Goal: Task Accomplishment & Management: Manage account settings

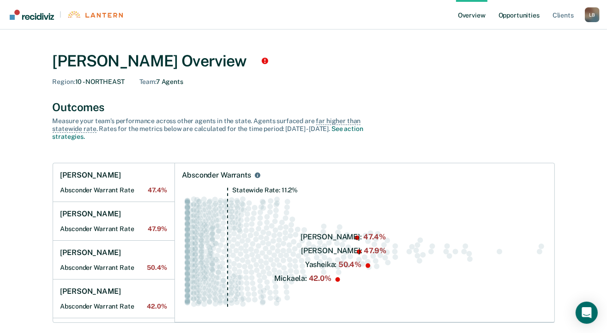
click at [511, 12] on link "Opportunities" at bounding box center [519, 15] width 45 height 30
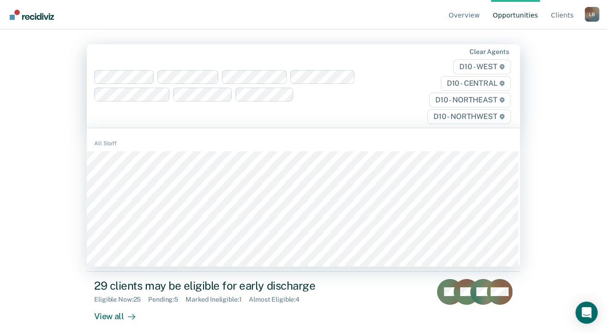
click at [341, 108] on div "Clear agents D10 - WEST D10 - CENTRAL D10 - NORTHEAST D10 - NORTHWEST" at bounding box center [303, 86] width 433 height 84
type input "bra"
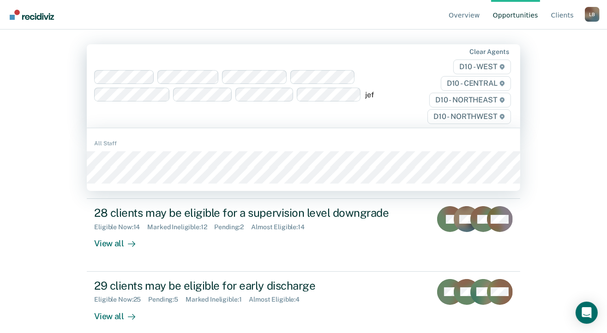
type input "[PERSON_NAME]"
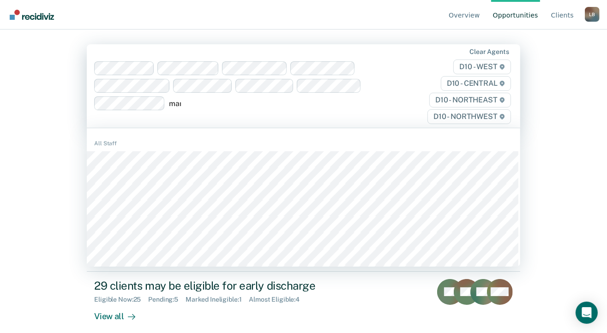
type input "mark"
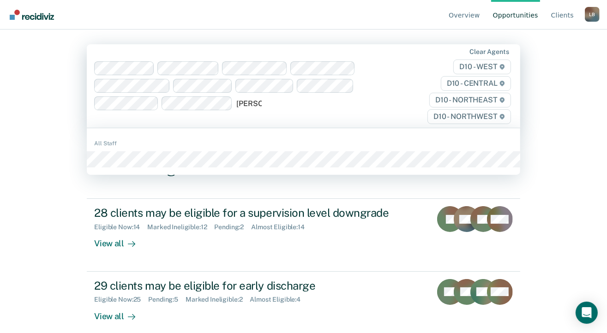
type input "[PERSON_NAME]"
type input "cross"
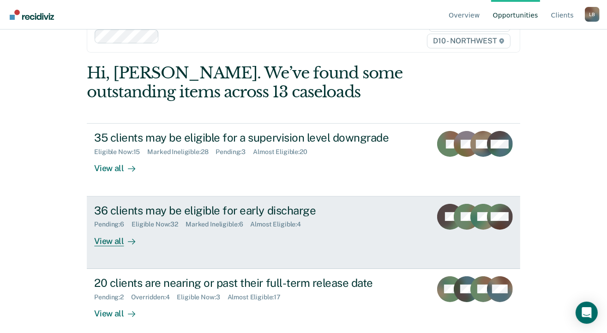
scroll to position [92, 0]
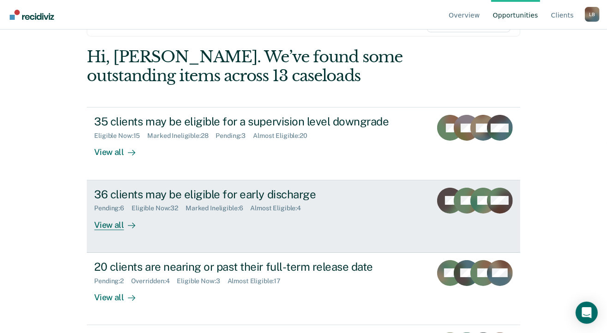
click at [102, 222] on div "View all" at bounding box center [120, 221] width 52 height 18
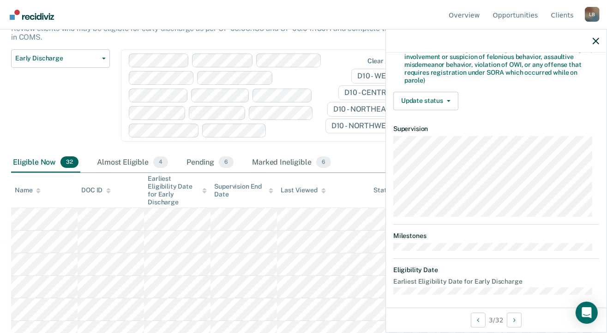
scroll to position [282, 0]
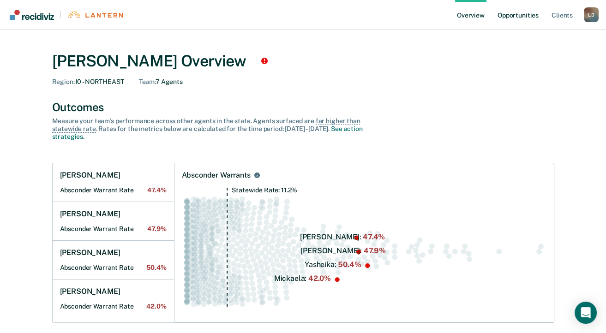
click at [513, 12] on link "Opportunities" at bounding box center [518, 15] width 45 height 30
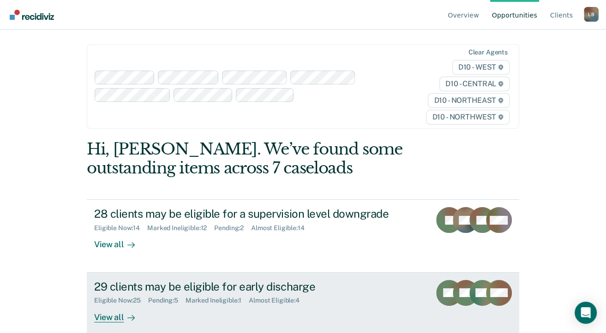
click at [157, 281] on div "29 clients may be eligible for early discharge" at bounding box center [256, 286] width 324 height 13
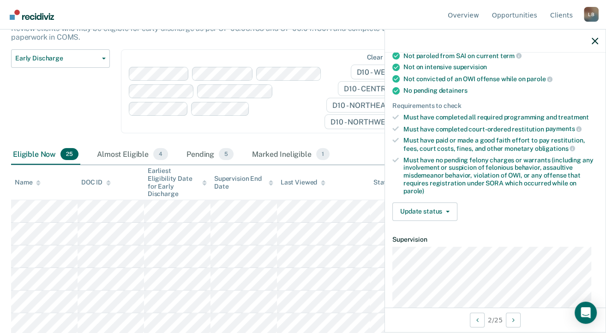
scroll to position [185, 0]
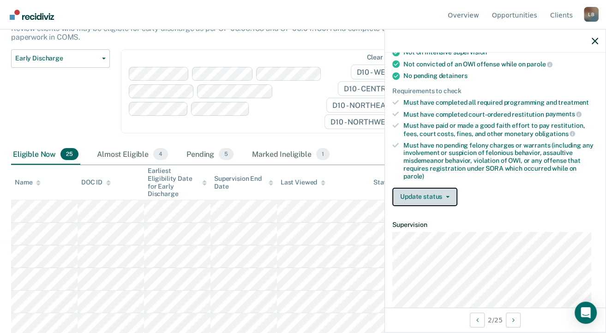
click at [411, 188] on button "Update status" at bounding box center [424, 197] width 65 height 18
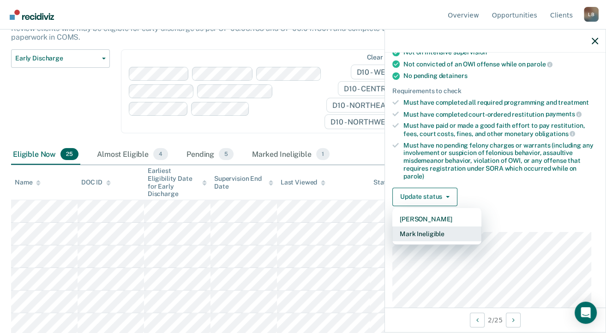
click at [423, 231] on button "Mark Ineligible" at bounding box center [436, 234] width 89 height 15
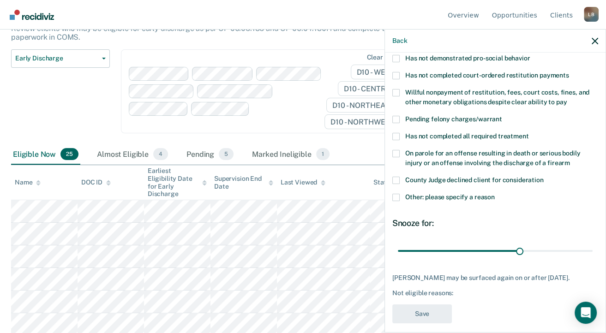
scroll to position [205, 0]
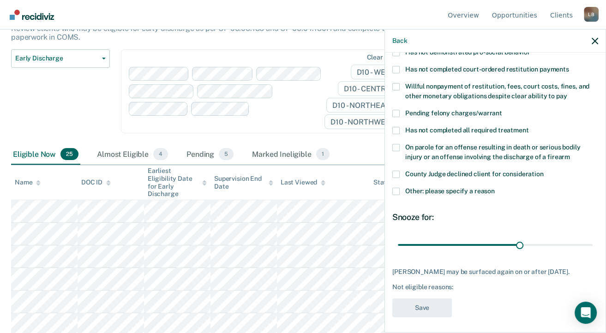
click at [402, 283] on div "Not eligible reasons:" at bounding box center [495, 287] width 206 height 8
drag, startPoint x: 404, startPoint y: 271, endPoint x: 408, endPoint y: 276, distance: 6.4
click at [408, 276] on div "Benjamin Hicks may be surfaced again on or after November 9, 2025. Not eligible…" at bounding box center [495, 279] width 206 height 23
drag, startPoint x: 408, startPoint y: 276, endPoint x: 414, endPoint y: 281, distance: 7.3
click at [408, 280] on div "Benjamin Hicks may be surfaced again on or after November 9, 2025. Not eligible…" at bounding box center [495, 279] width 206 height 23
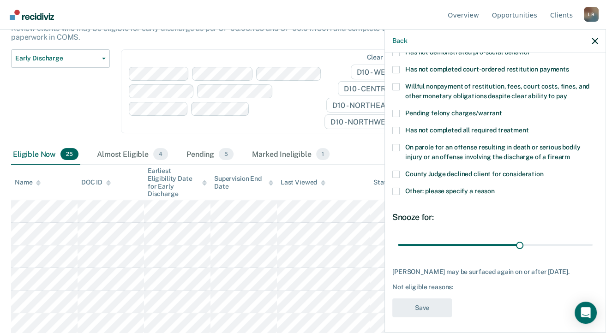
click at [456, 283] on div "Not eligible reasons:" at bounding box center [495, 287] width 206 height 8
click at [458, 287] on div "Not eligible reasons:" at bounding box center [495, 287] width 206 height 8
click at [456, 285] on div "Not eligible reasons:" at bounding box center [495, 287] width 206 height 8
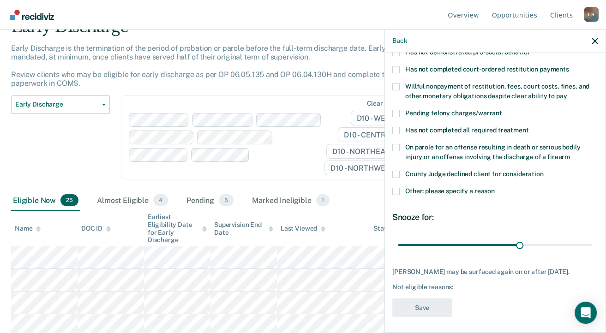
click at [397, 188] on span at bounding box center [395, 191] width 7 height 7
click at [495, 188] on input "Other: please specify a reason" at bounding box center [495, 188] width 0 height 0
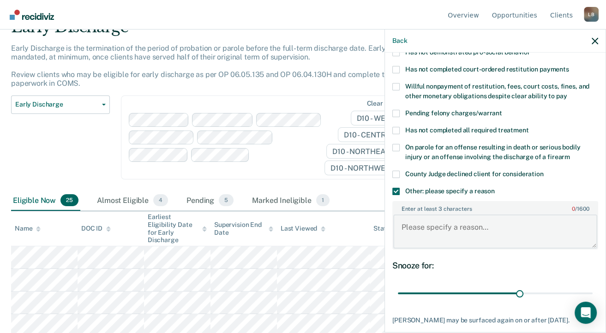
click at [411, 216] on textarea "Enter at least 3 characters 0 / 1600" at bounding box center [495, 232] width 204 height 34
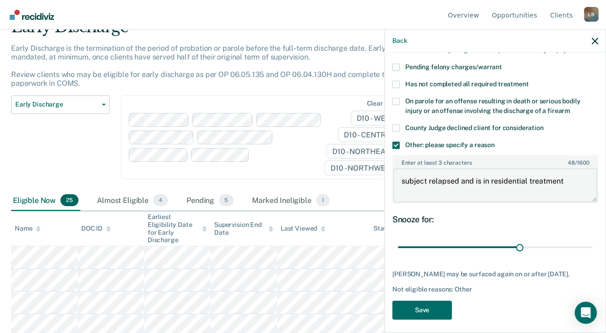
scroll to position [253, 0]
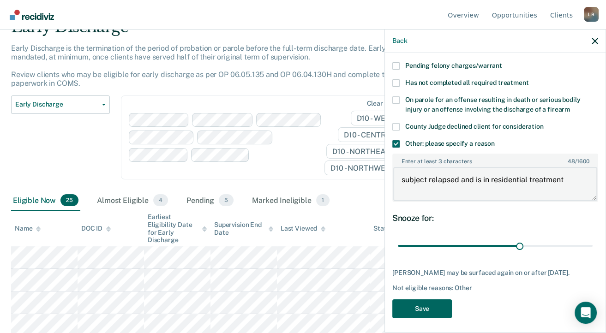
type textarea "subject relapsed and is in residential treatment"
click at [411, 301] on button "Save" at bounding box center [422, 309] width 60 height 19
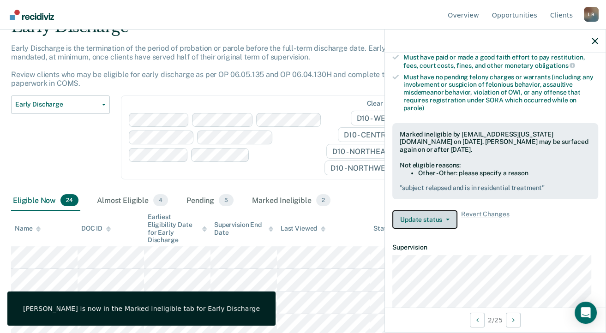
click at [441, 213] on button "Update status" at bounding box center [424, 219] width 65 height 18
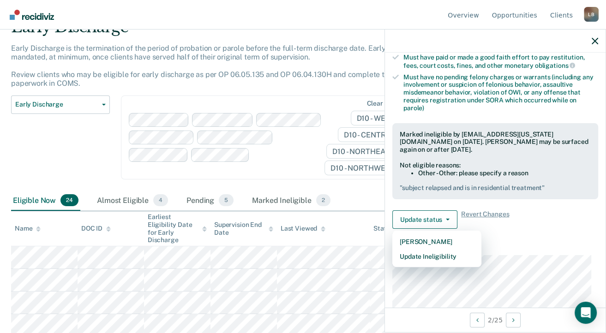
click at [585, 34] on div at bounding box center [495, 41] width 221 height 23
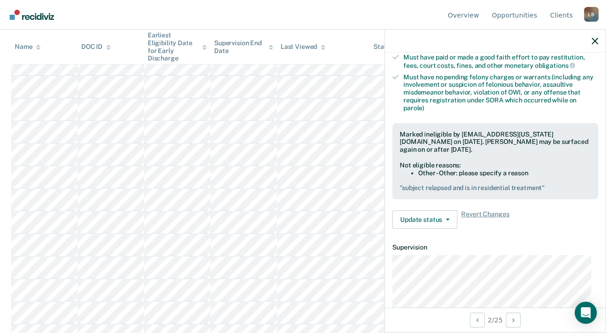
scroll to position [277, 0]
drag, startPoint x: 596, startPoint y: 42, endPoint x: 592, endPoint y: 38, distance: 4.9
click at [595, 41] on icon "button" at bounding box center [595, 41] width 6 height 6
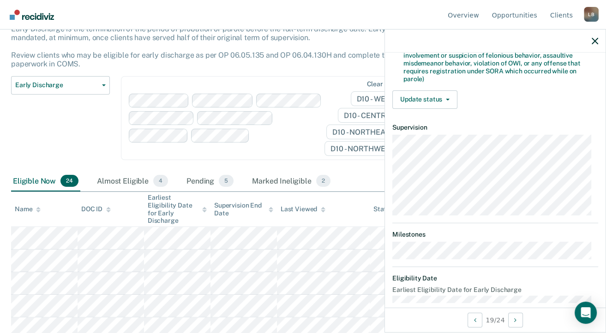
scroll to position [0, 0]
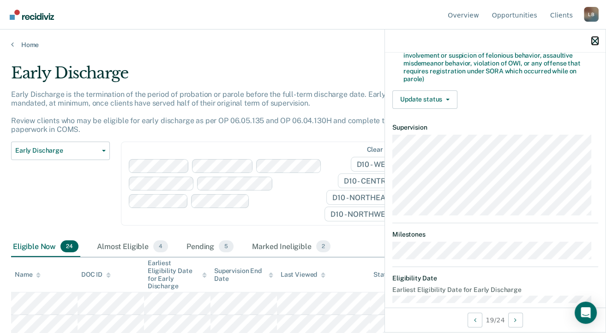
click at [597, 38] on icon "button" at bounding box center [595, 41] width 6 height 6
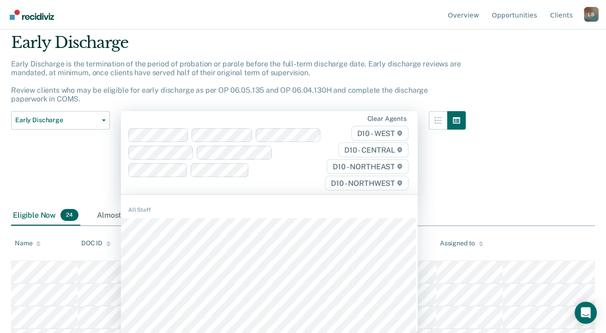
click at [270, 195] on div "310 results available. Use Up and Down to choose options, press Enter to select…" at bounding box center [269, 153] width 297 height 84
type input "mark"
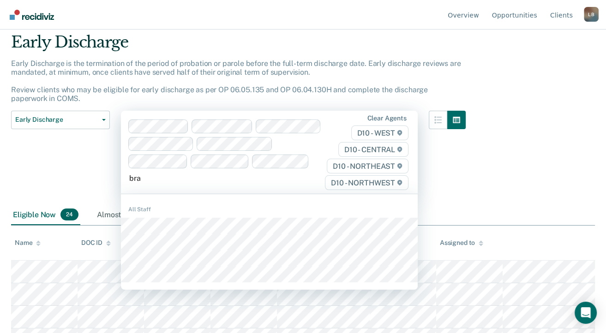
type input "brad"
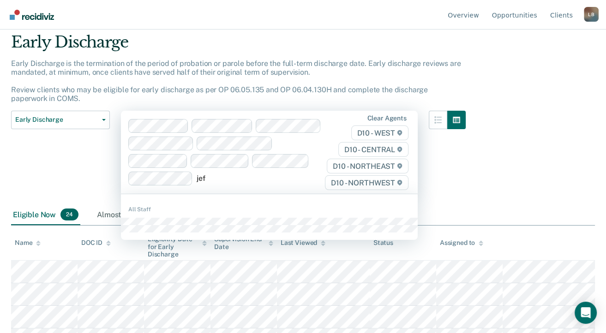
type input "[PERSON_NAME]"
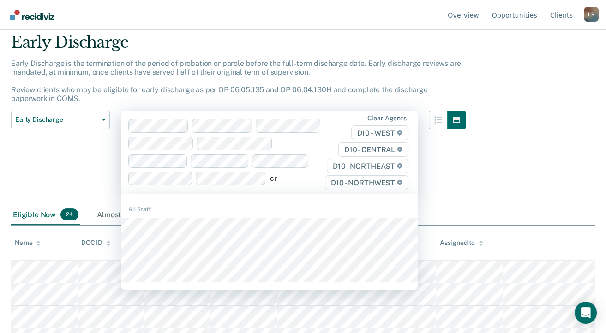
type input "cro"
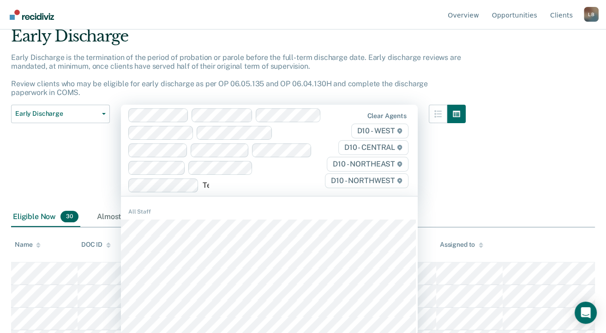
scroll to position [37, 0]
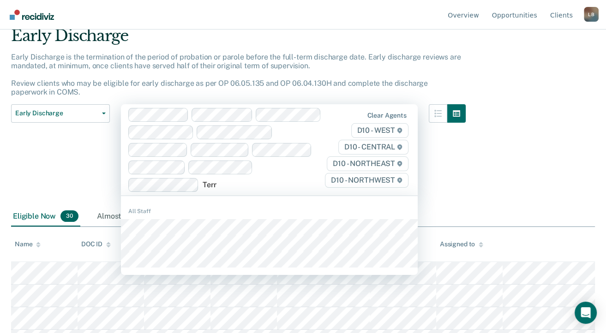
type input "Terry"
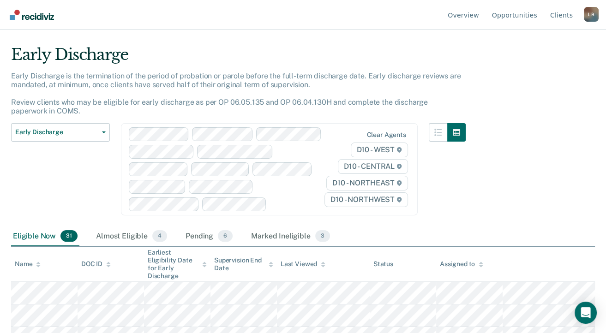
scroll to position [0, 0]
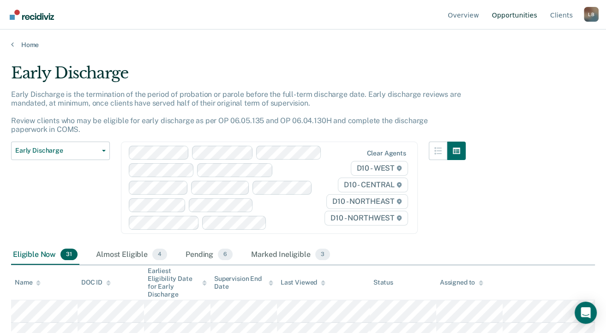
click at [522, 10] on link "Opportunities" at bounding box center [514, 15] width 49 height 30
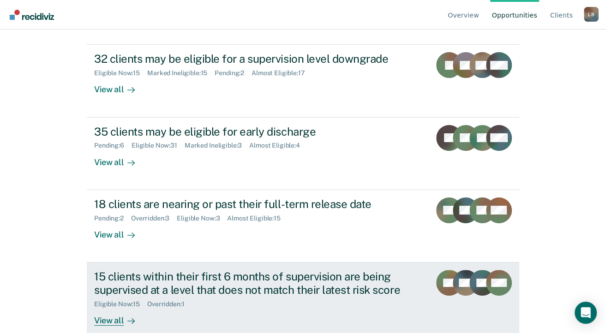
scroll to position [170, 0]
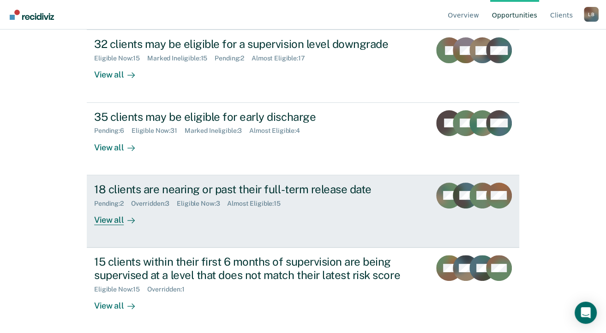
click at [107, 220] on div "View all" at bounding box center [120, 216] width 52 height 18
